Goal: Task Accomplishment & Management: Use online tool/utility

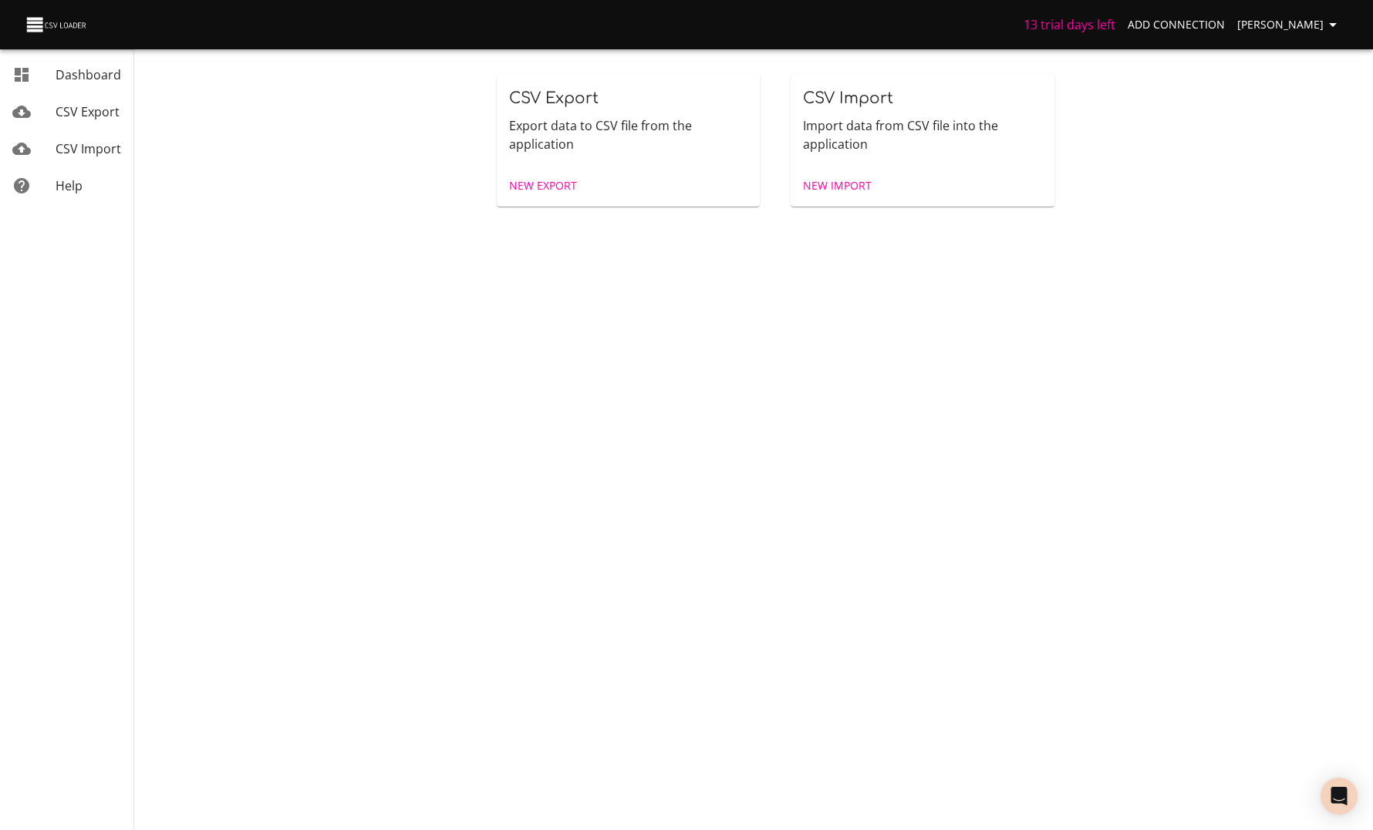
click at [551, 185] on span "New Export" at bounding box center [543, 186] width 68 height 19
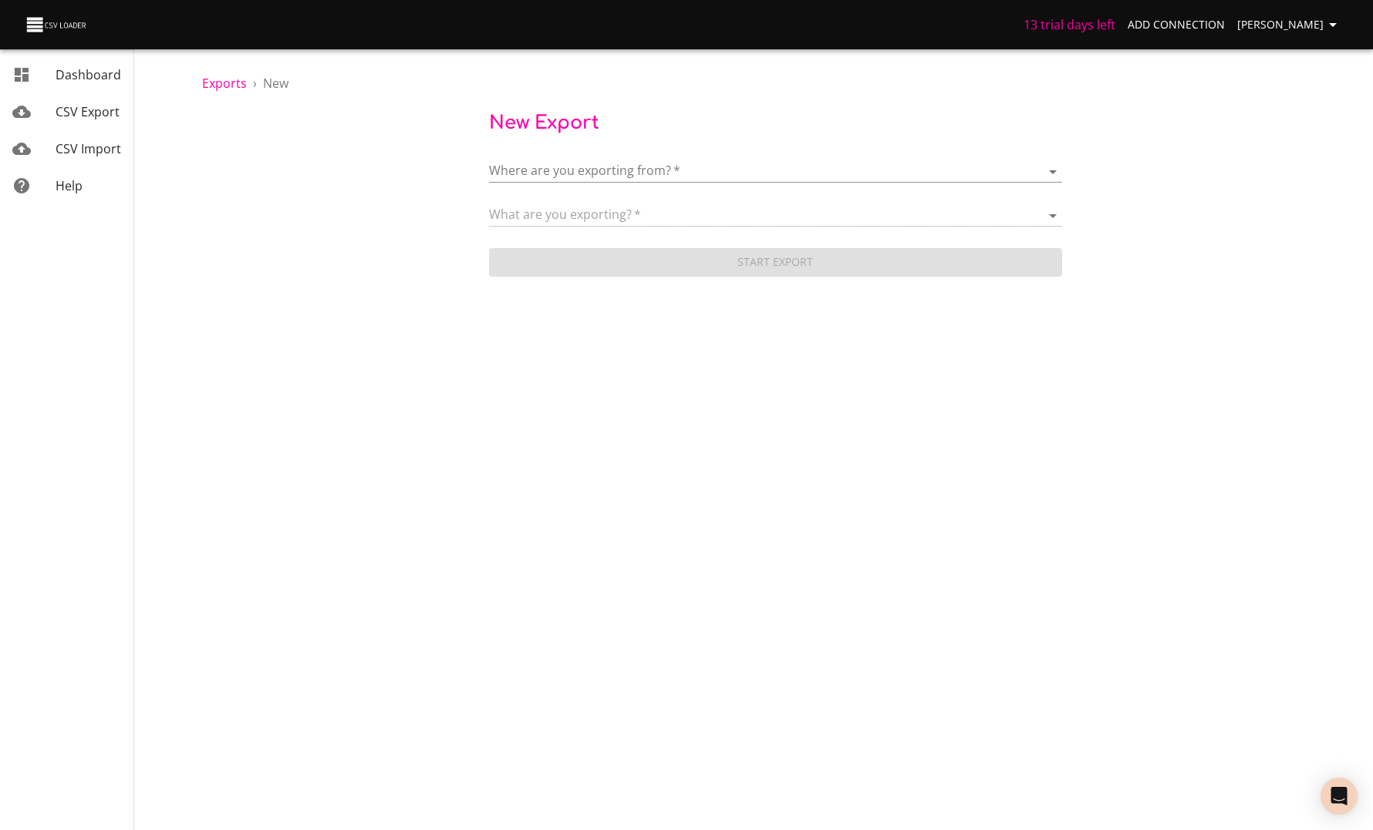
click at [579, 171] on body "13 trial days left Add Connection Anaëlle Doux Dashboard CSV Export CSV Import …" at bounding box center [686, 415] width 1373 height 830
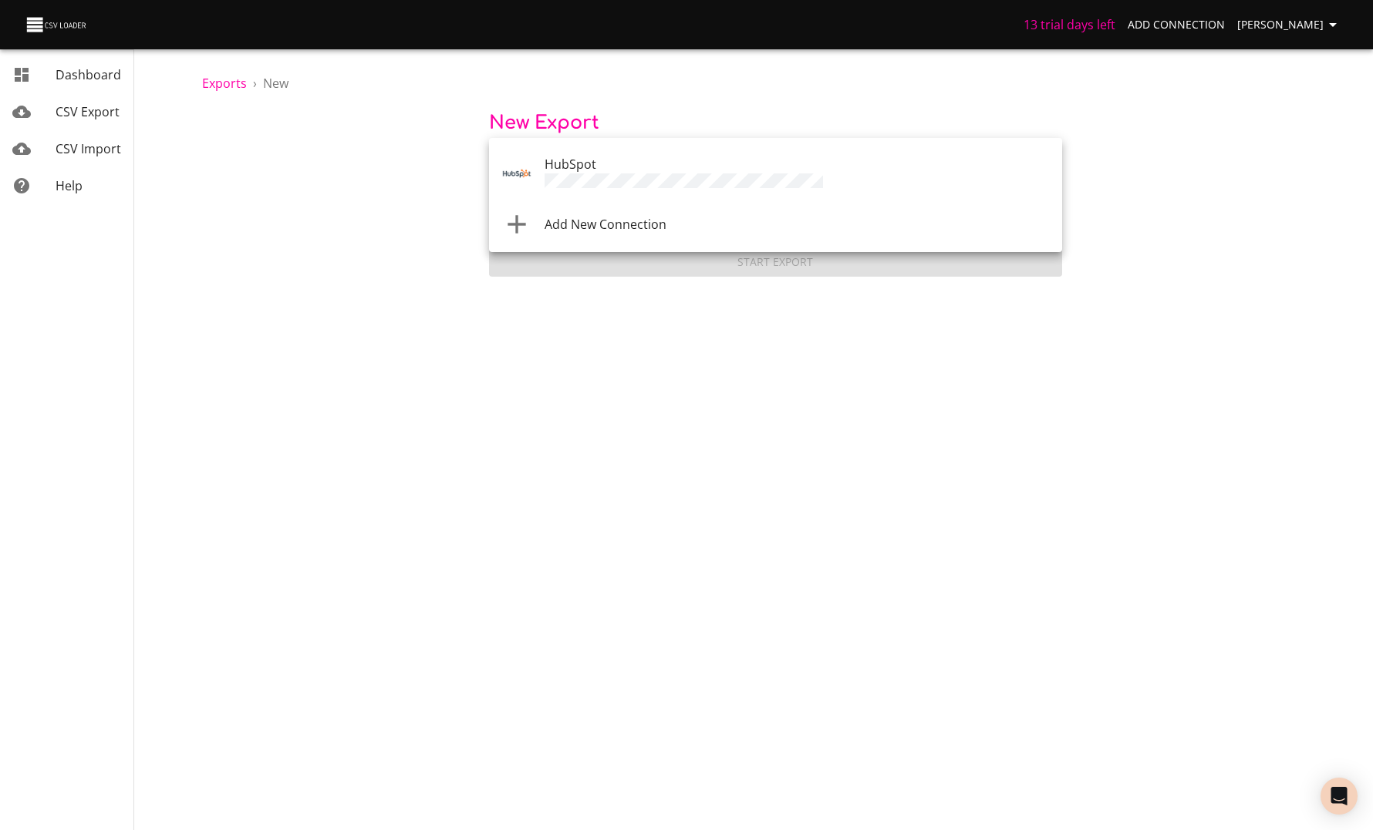
click at [599, 211] on li "Add New Connection" at bounding box center [775, 224] width 573 height 43
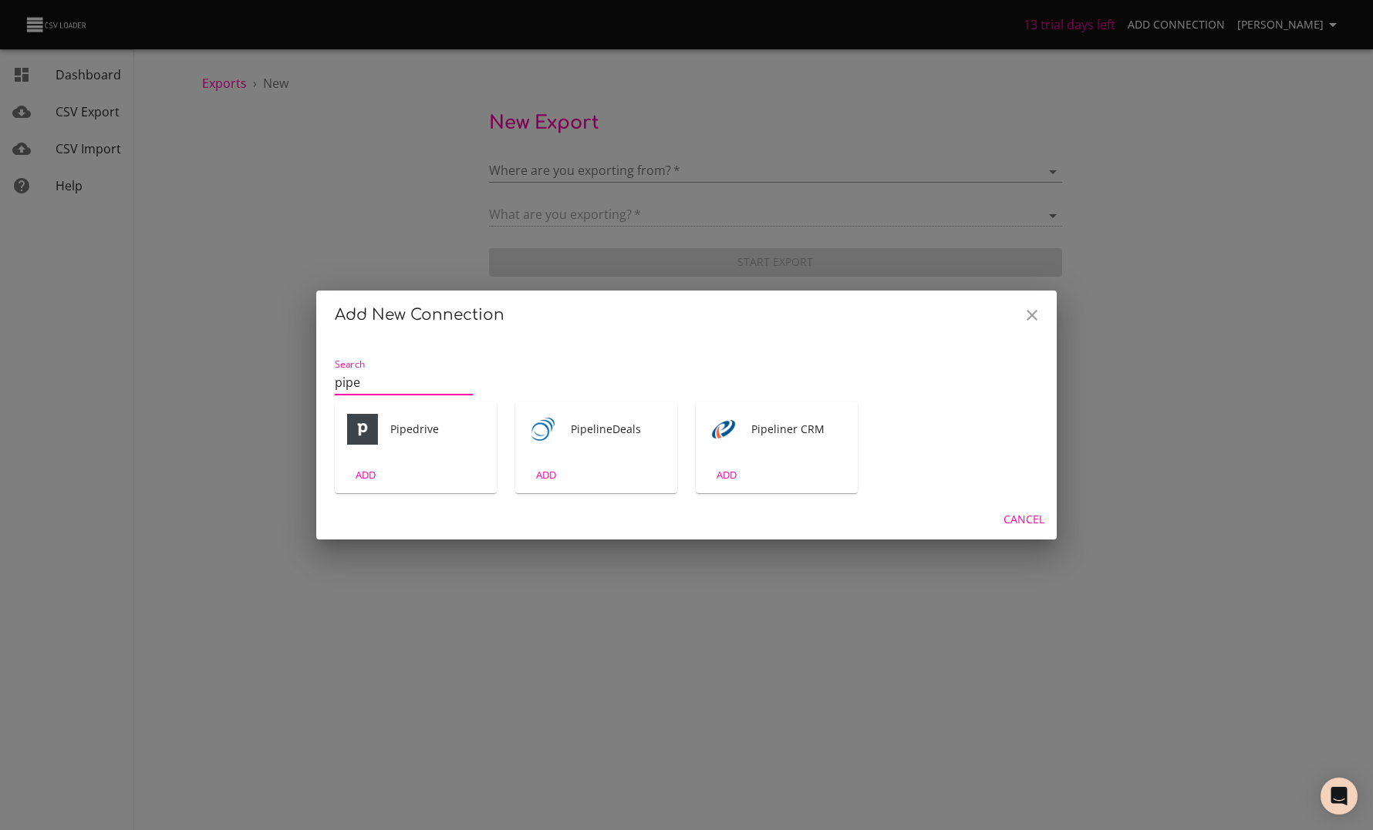
type input "pipe"
click at [386, 455] on div "Pipedrive" at bounding box center [416, 430] width 162 height 56
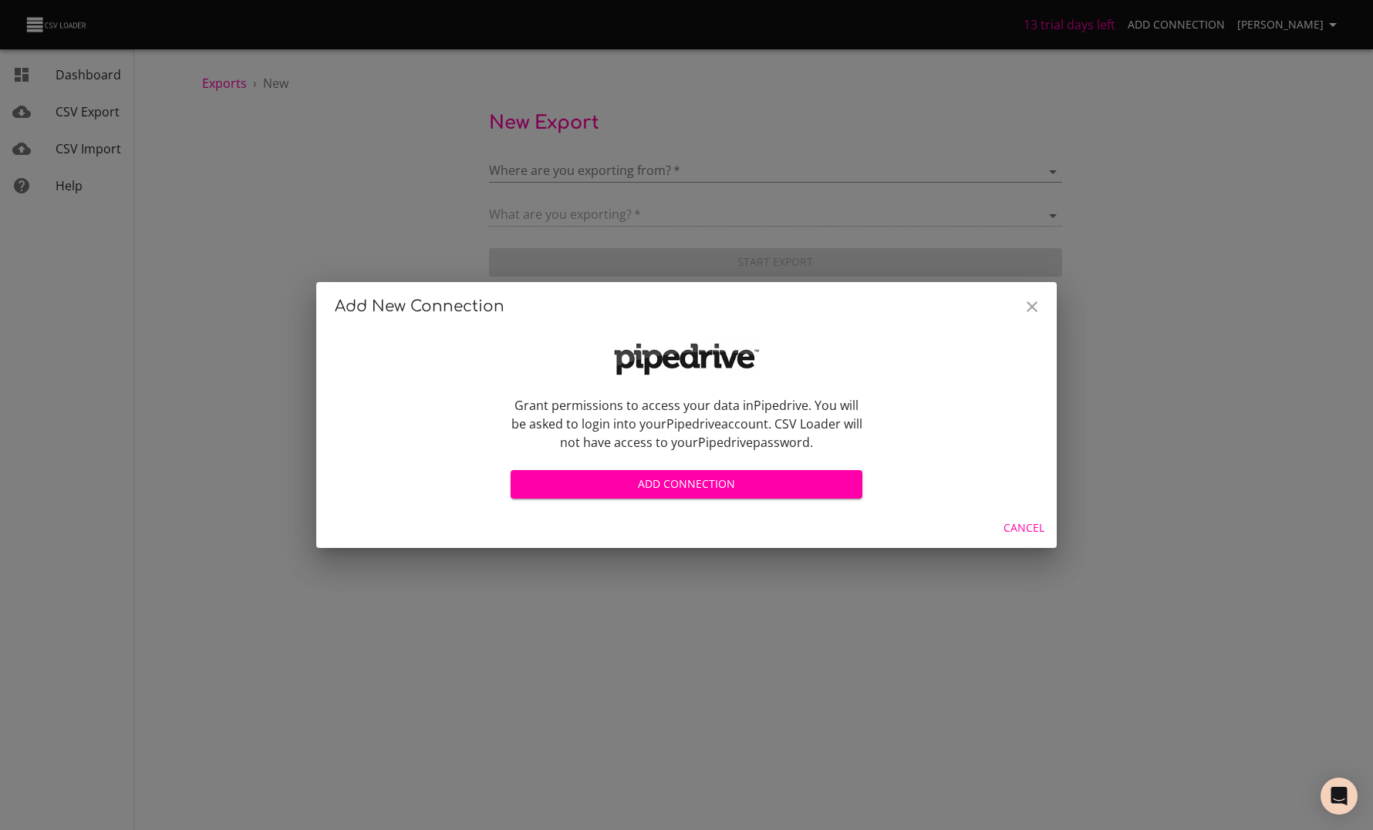
click at [554, 489] on span "Add Connection" at bounding box center [686, 484] width 327 height 19
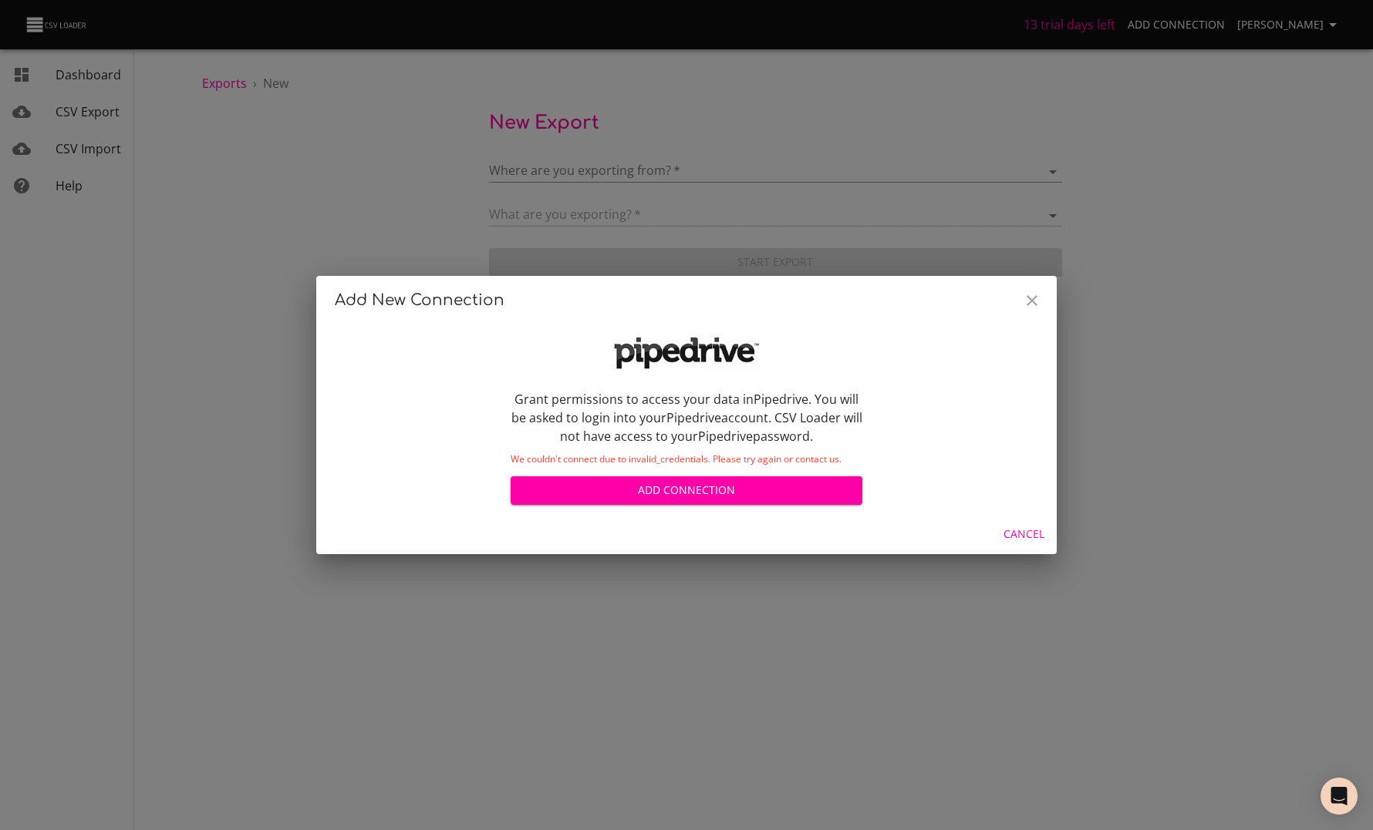
click at [782, 500] on span "Add Connection" at bounding box center [686, 490] width 327 height 19
click at [1031, 297] on icon "Close" at bounding box center [1032, 300] width 19 height 19
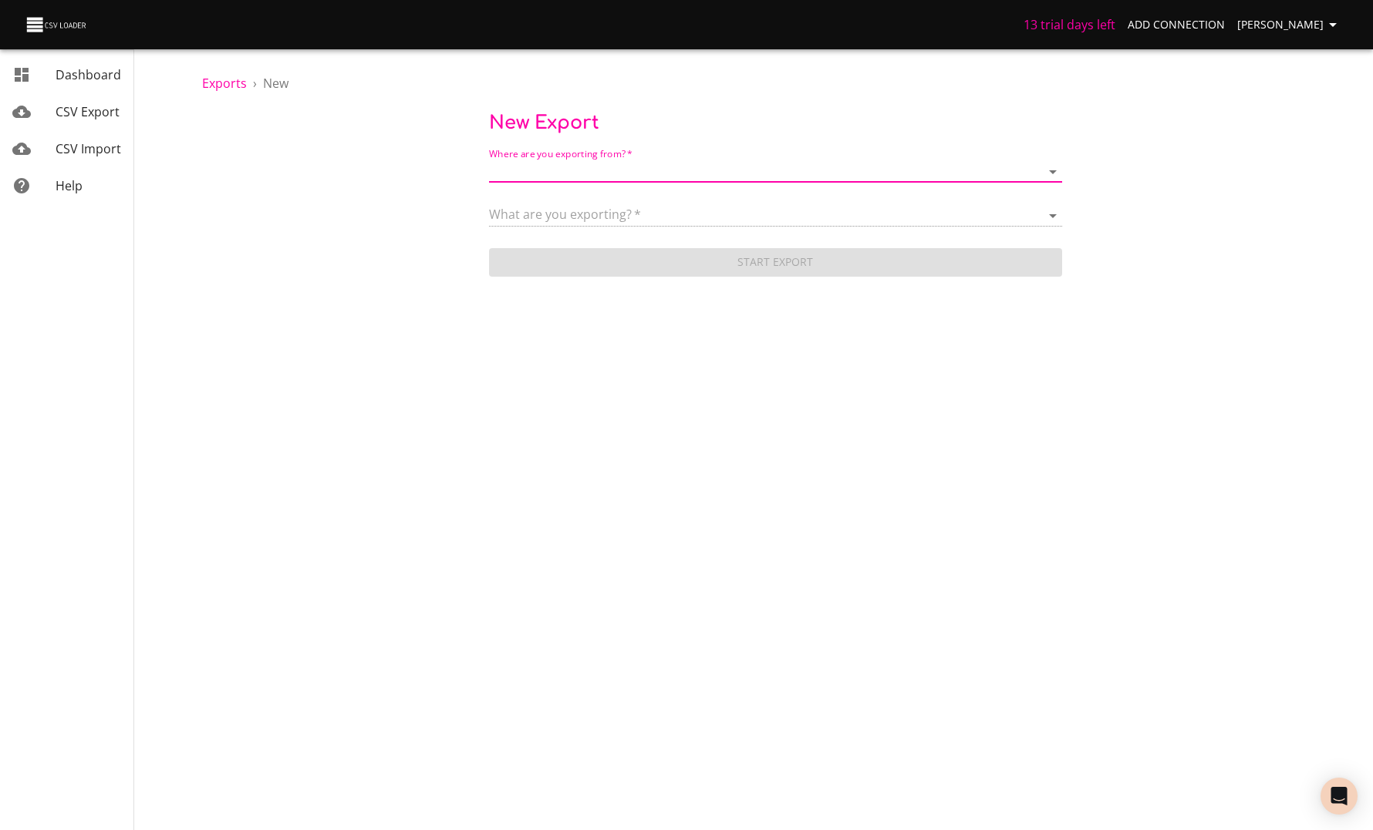
click at [436, 441] on body "13 trial days left Add Connection Anaëlle Doux Dashboard CSV Export CSV Import …" at bounding box center [686, 415] width 1373 height 830
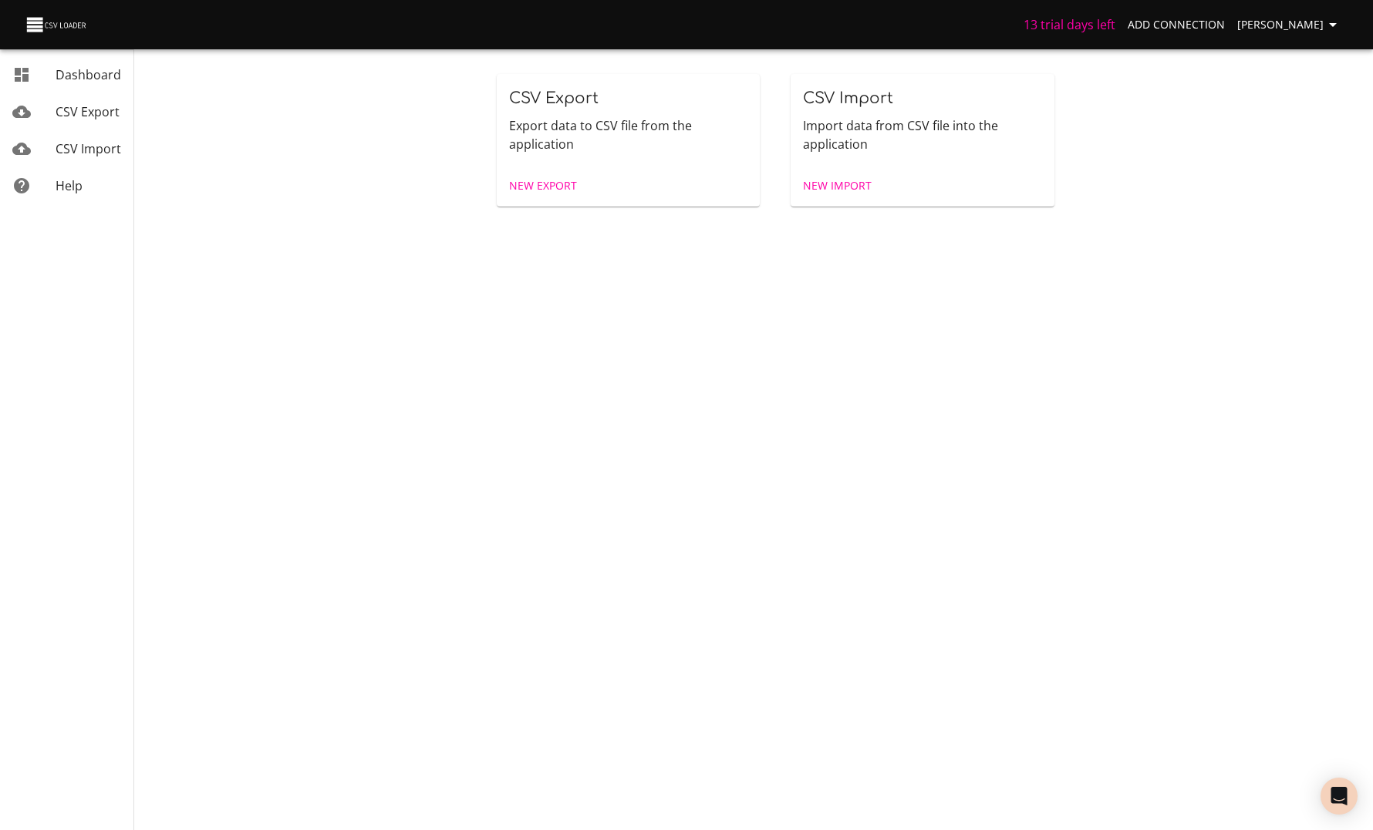
click at [1309, 26] on span "[PERSON_NAME]" at bounding box center [1289, 24] width 105 height 19
click at [1274, 206] on li "Sign out" at bounding box center [1301, 198] width 99 height 28
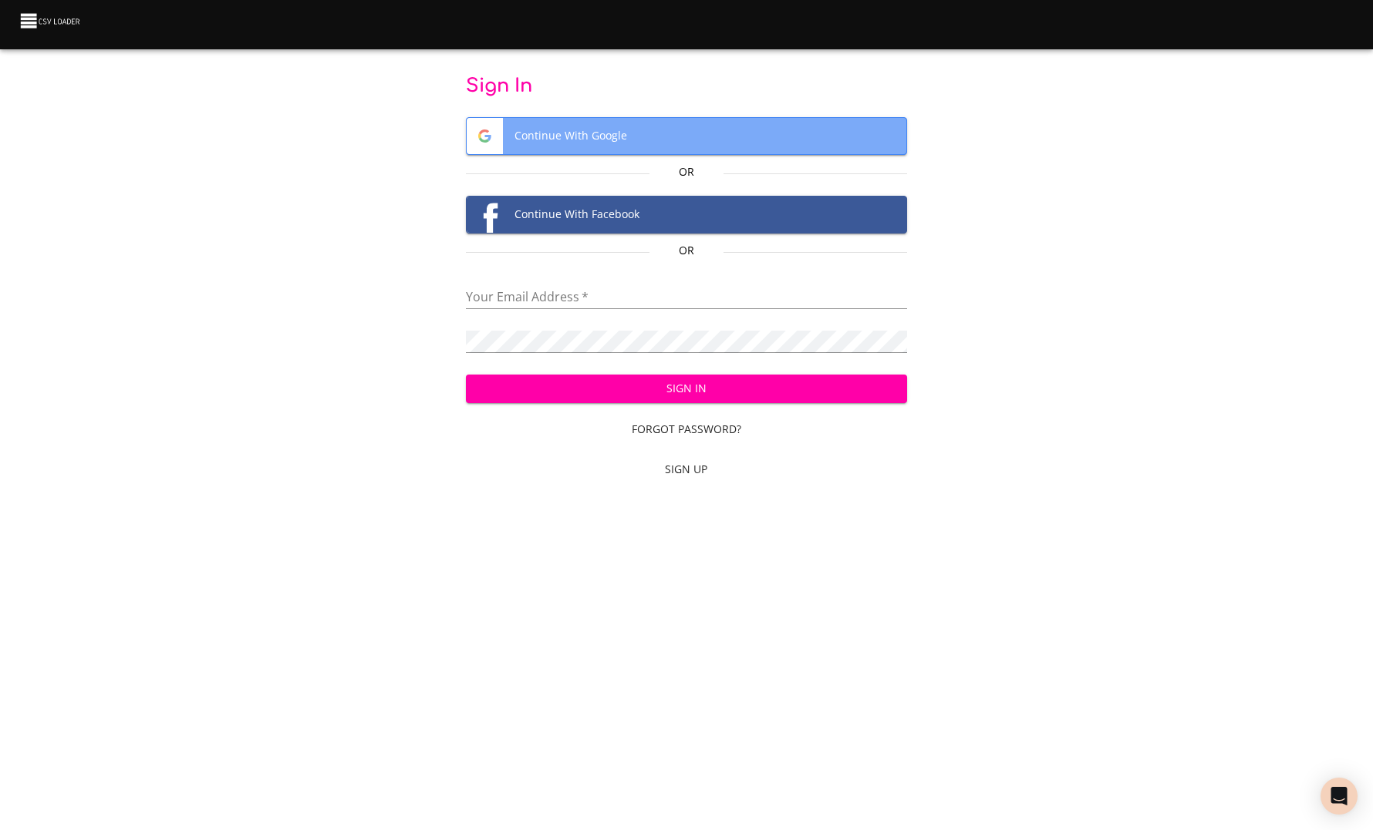
click at [611, 141] on span "Continue With Google" at bounding box center [687, 136] width 440 height 36
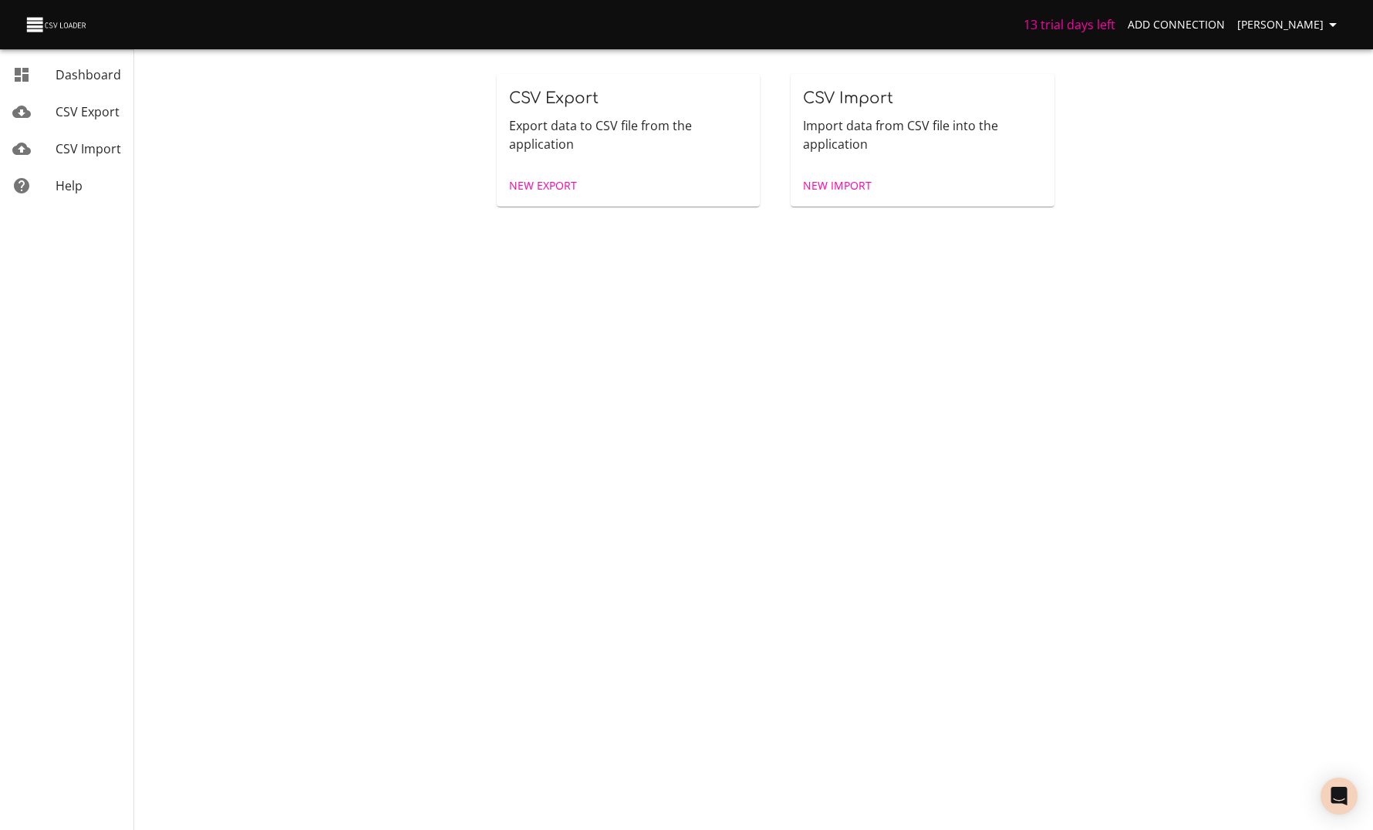
click at [59, 163] on link "CSV Import" at bounding box center [66, 148] width 133 height 37
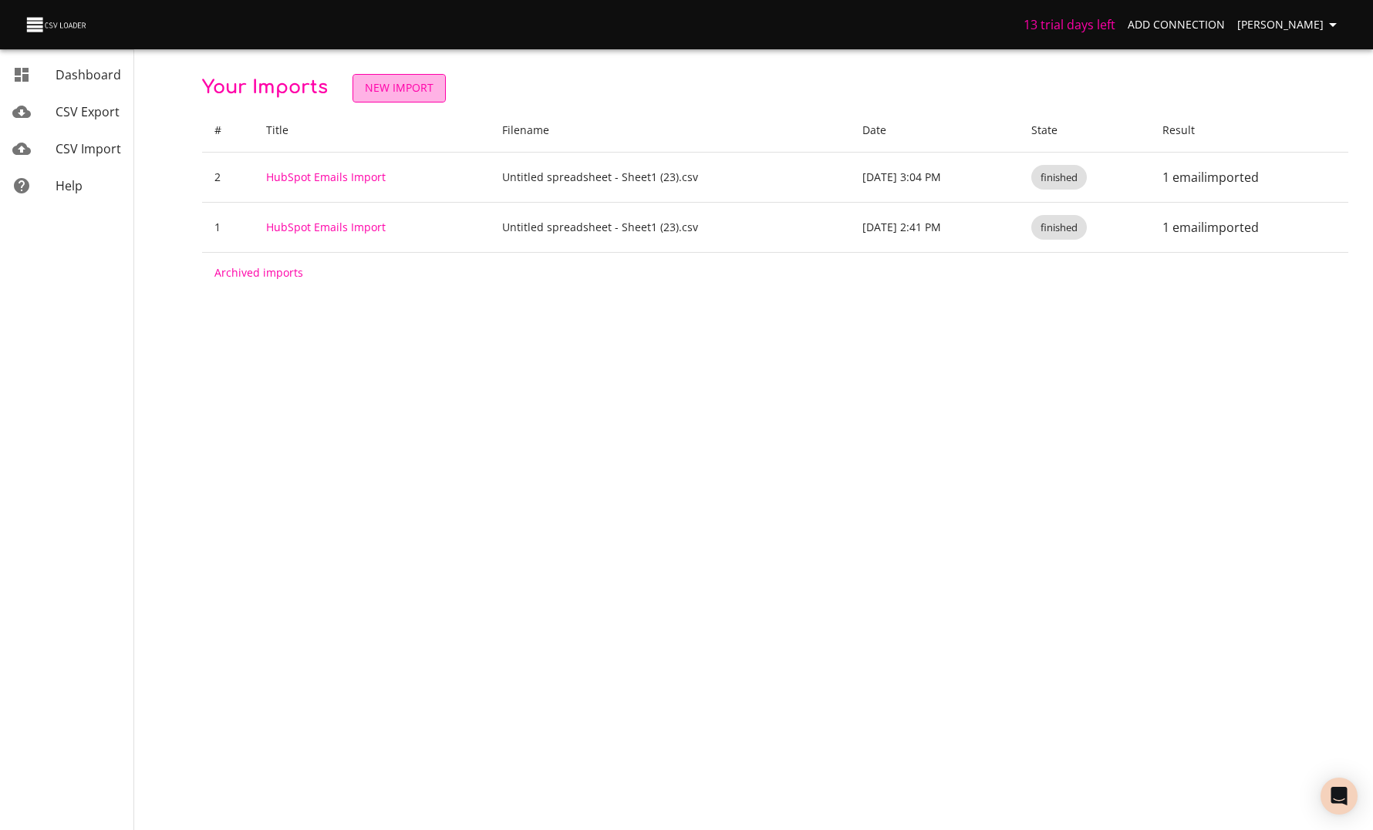
click at [399, 94] on span "New Import" at bounding box center [399, 88] width 69 height 19
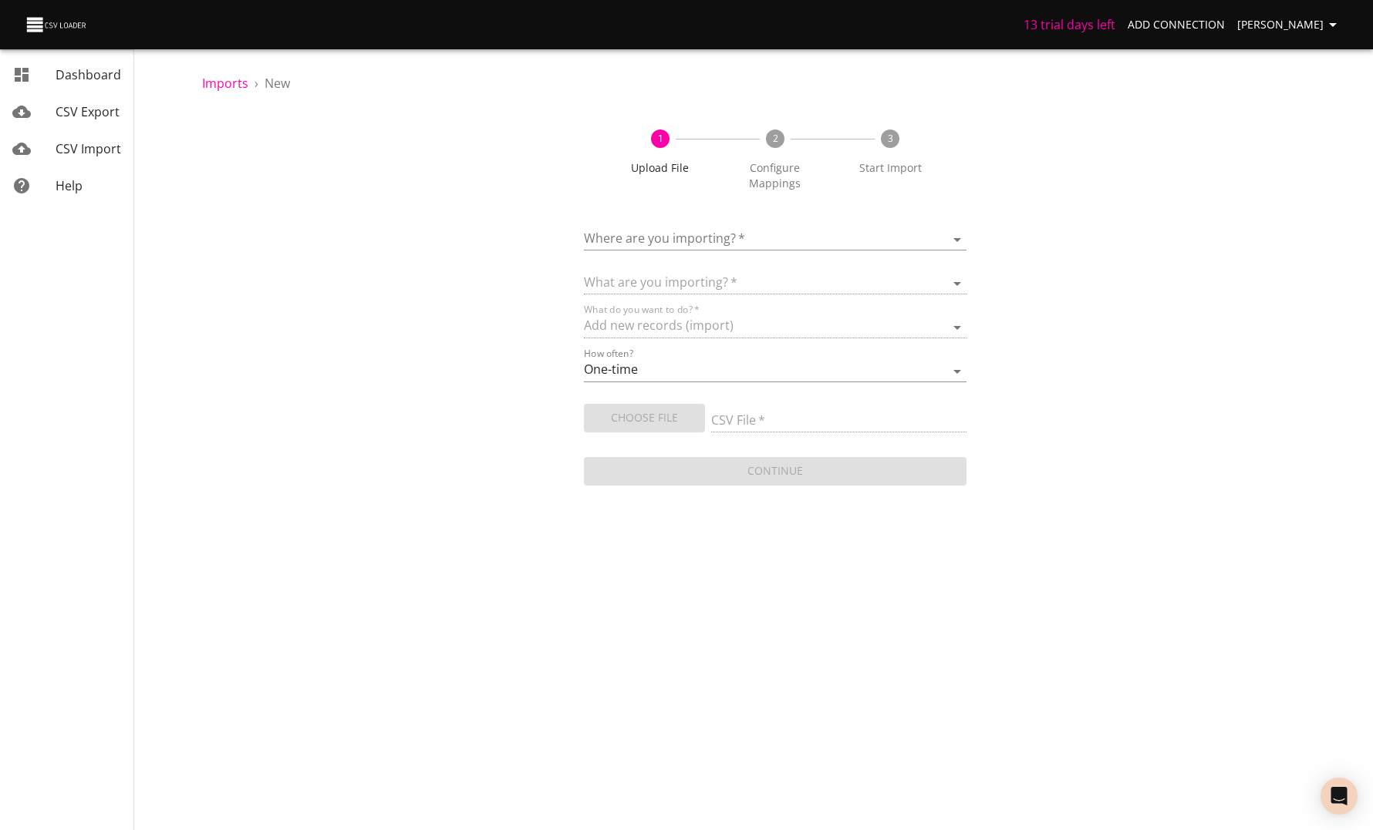
click at [593, 216] on div "Where are you importing?   * ​" at bounding box center [775, 233] width 382 height 35
click at [593, 212] on body "13 trial days left Add Connection Anaëlle Doux Dashboard CSV Export CSV Import …" at bounding box center [686, 415] width 1373 height 830
click at [606, 232] on img "Tool" at bounding box center [611, 226] width 31 height 31
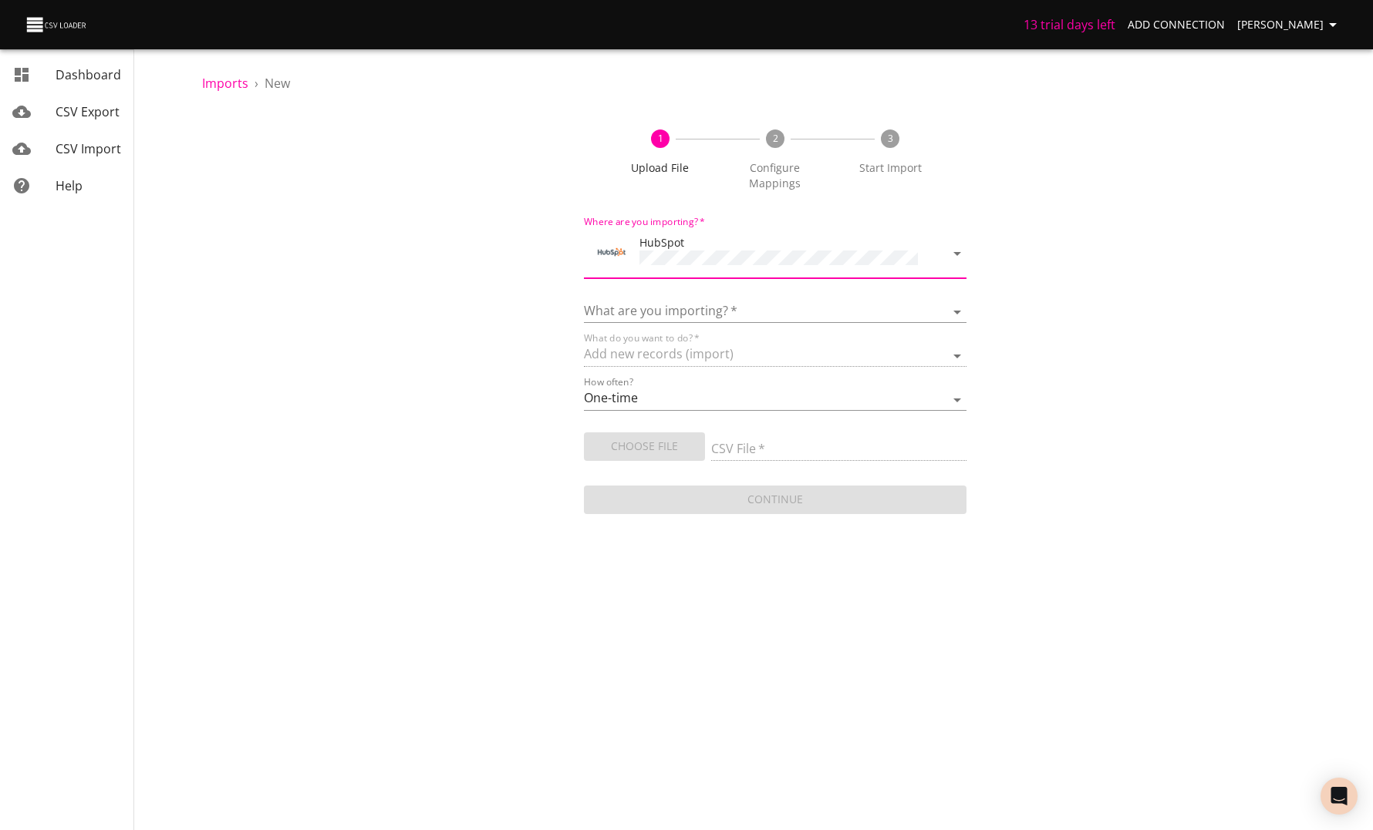
click at [618, 288] on div "What are you importing?   * Calls Companies Contacts Deals Emails Line items Me…" at bounding box center [775, 305] width 382 height 35
click at [620, 301] on select "Calls Companies Contacts Deals Emails Line items Meetings Notes Products Tasks …" at bounding box center [775, 312] width 382 height 22
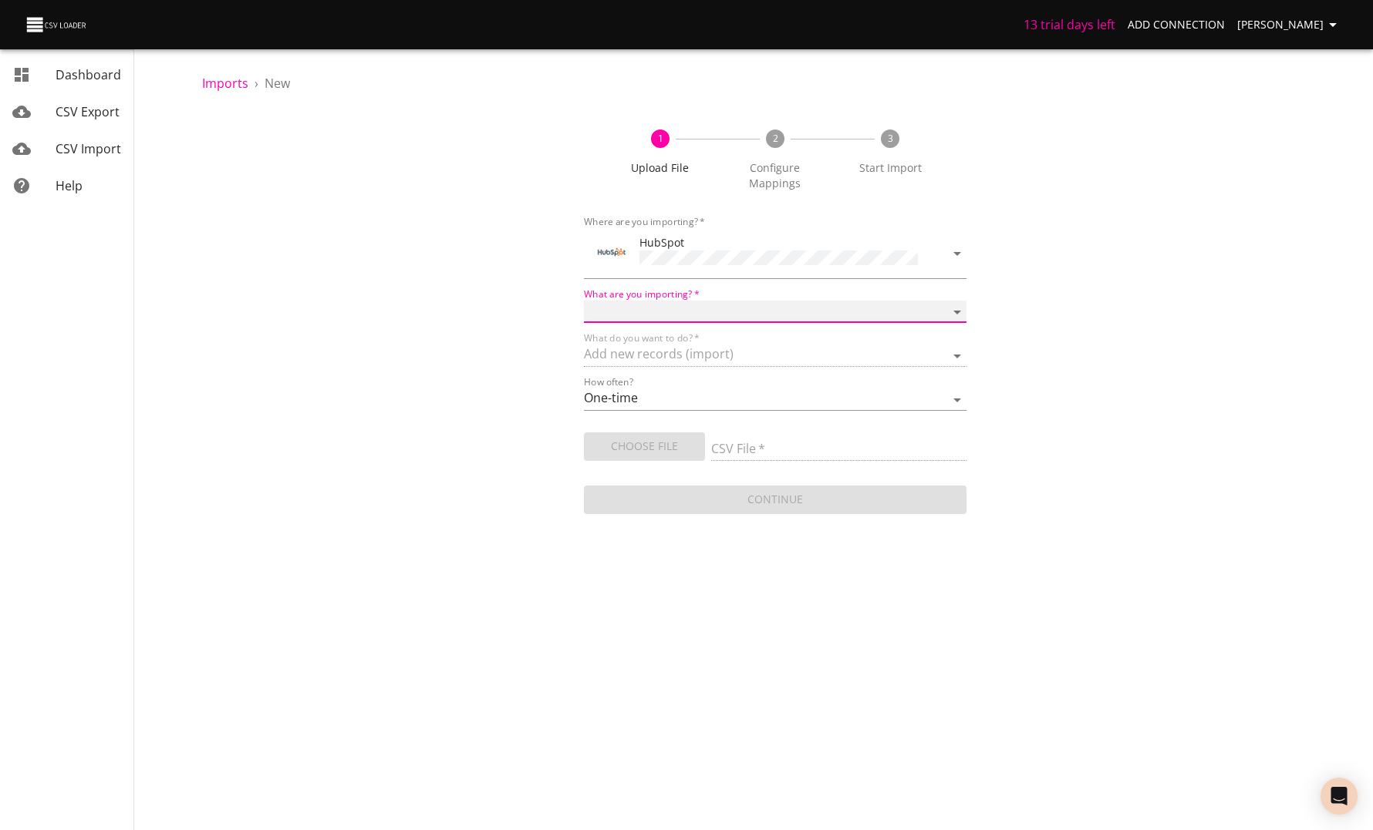
select select "emails"
click at [584, 301] on select "Calls Companies Contacts Deals Emails Line items Meetings Notes Products Tasks …" at bounding box center [775, 312] width 382 height 22
click at [704, 433] on button "Choose File" at bounding box center [644, 447] width 121 height 29
type input "Untitled spreadsheet - Sheet1 (23).csv"
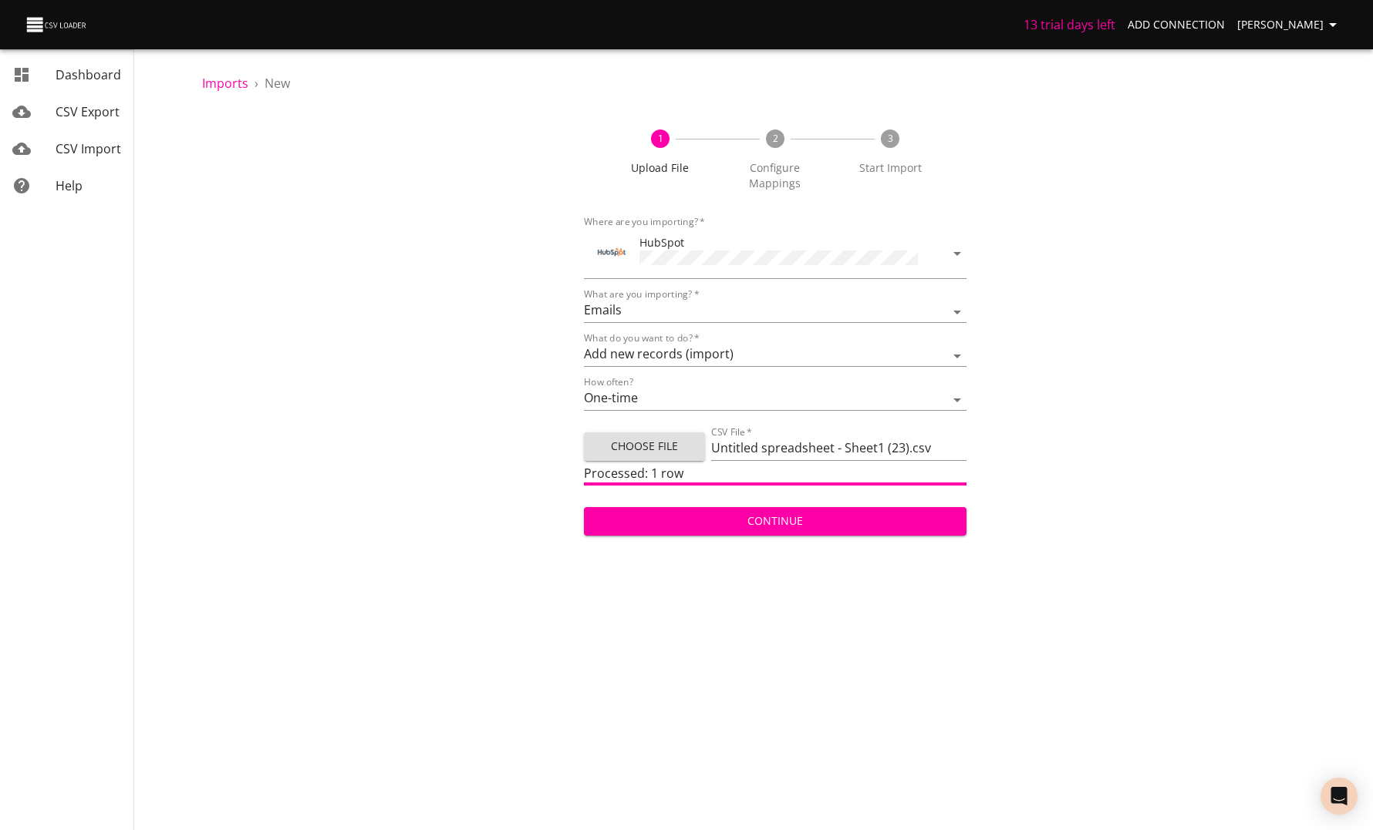
click at [697, 512] on span "Continue" at bounding box center [774, 521] width 357 height 19
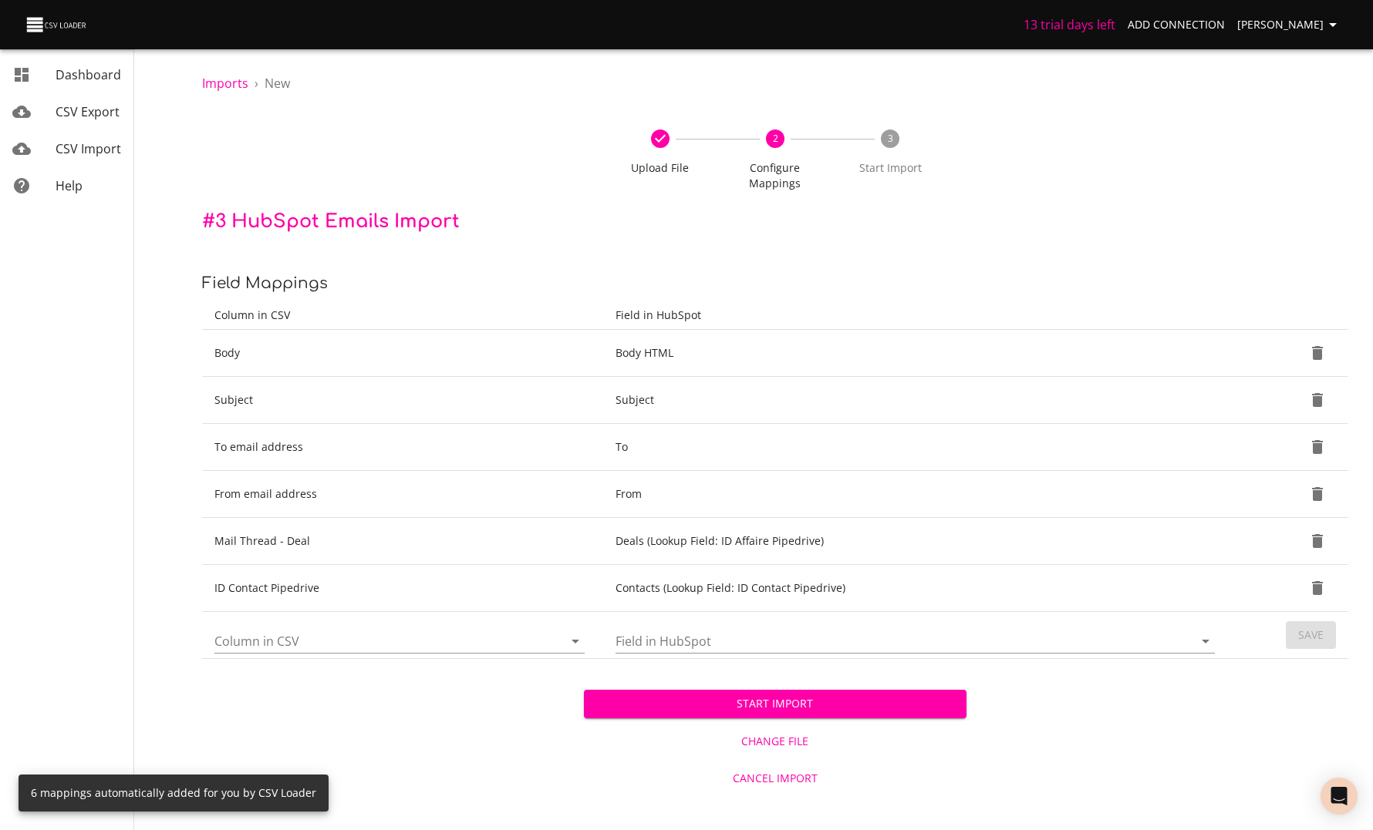
click at [711, 695] on span "Start Import" at bounding box center [774, 704] width 357 height 19
